Goal: Information Seeking & Learning: Understand process/instructions

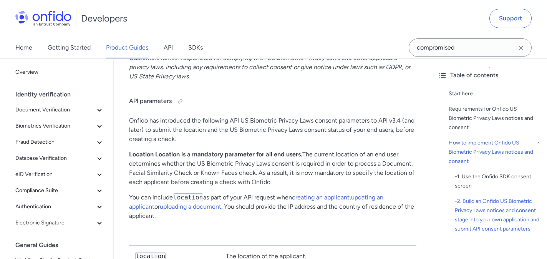
scroll to position [1670, 0]
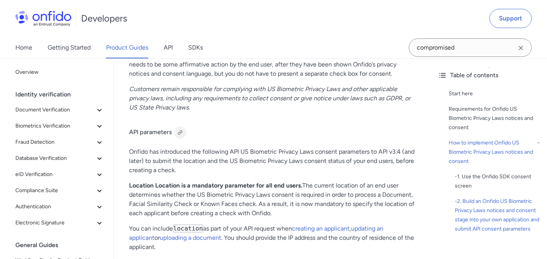
click at [179, 129] on div at bounding box center [180, 132] width 6 height 6
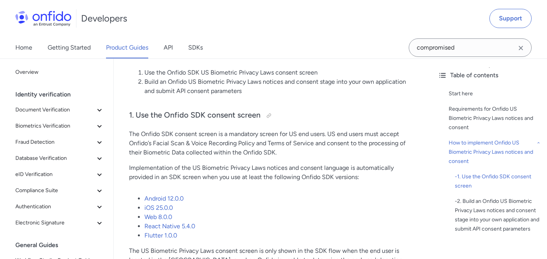
scroll to position [760, 0]
click at [168, 214] on link "Web 8.0.0" at bounding box center [158, 217] width 28 height 7
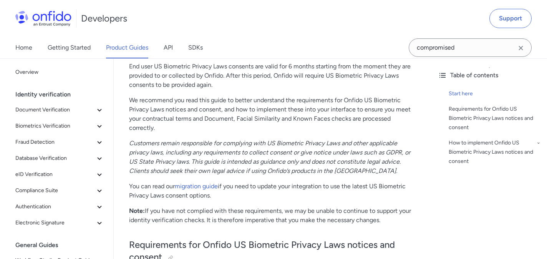
scroll to position [249, 0]
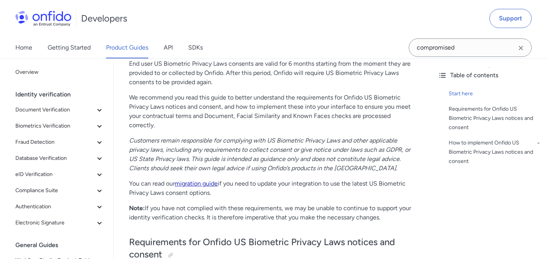
click at [214, 186] on link "migration guide" at bounding box center [196, 183] width 43 height 7
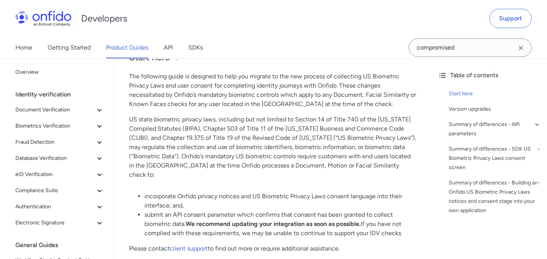
scroll to position [103, 0]
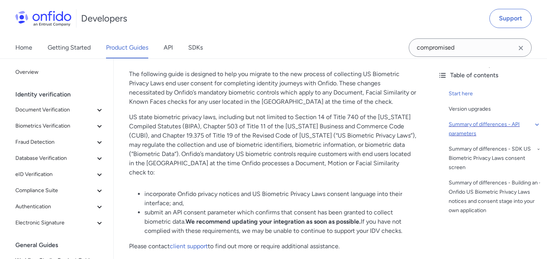
click at [471, 134] on div "Summary of differences - API parameters" at bounding box center [495, 129] width 92 height 18
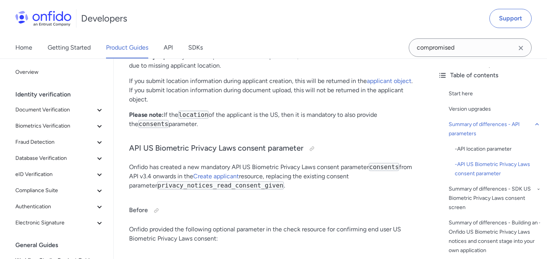
scroll to position [905, 0]
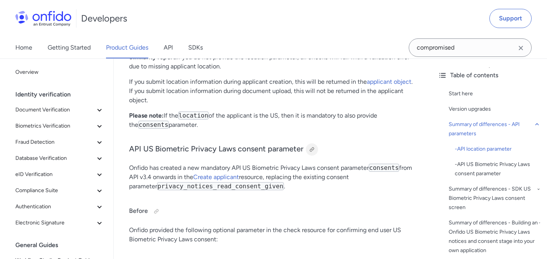
click at [310, 146] on div at bounding box center [312, 149] width 6 height 6
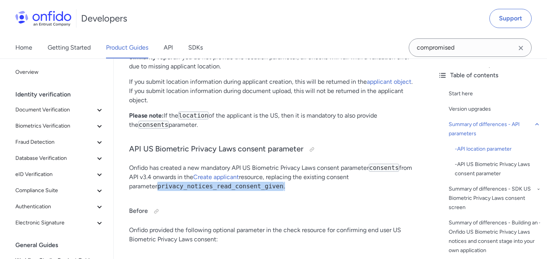
drag, startPoint x: 125, startPoint y: 179, endPoint x: 292, endPoint y: 178, distance: 166.4
copy p "privacy_notices_read_consent_given ."
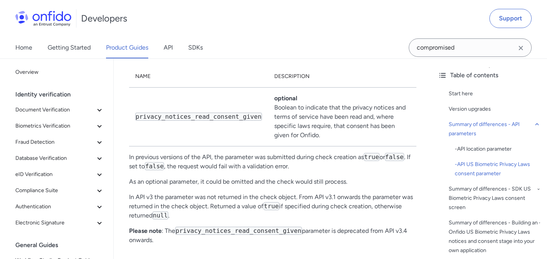
scroll to position [1093, 0]
